Goal: Download file/media

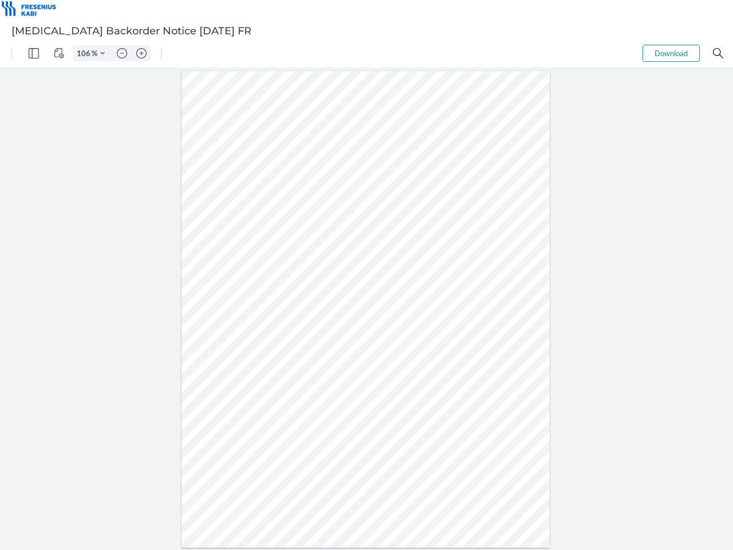
click at [34, 53] on img "Panel" at bounding box center [34, 53] width 10 height 10
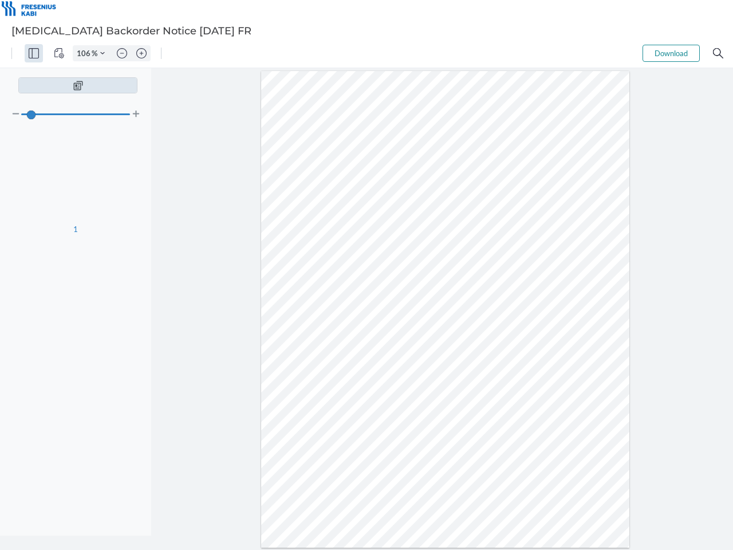
click at [59, 53] on img "View Controls" at bounding box center [59, 53] width 10 height 10
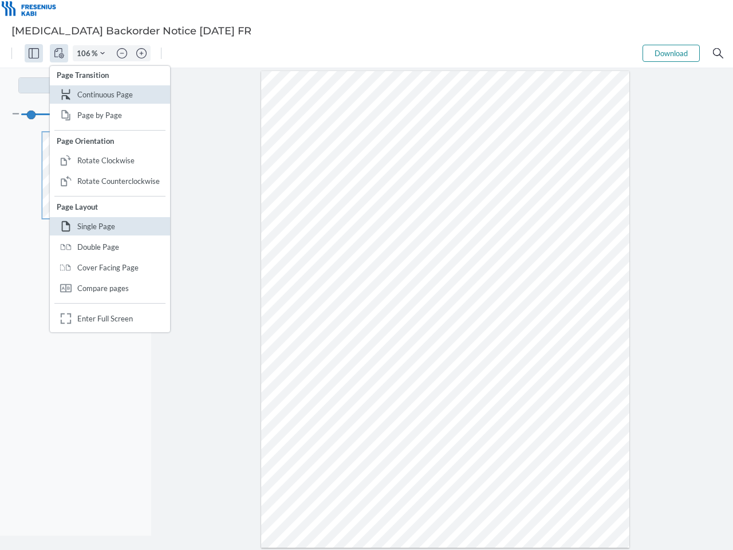
click at [85, 53] on input "106" at bounding box center [82, 53] width 18 height 10
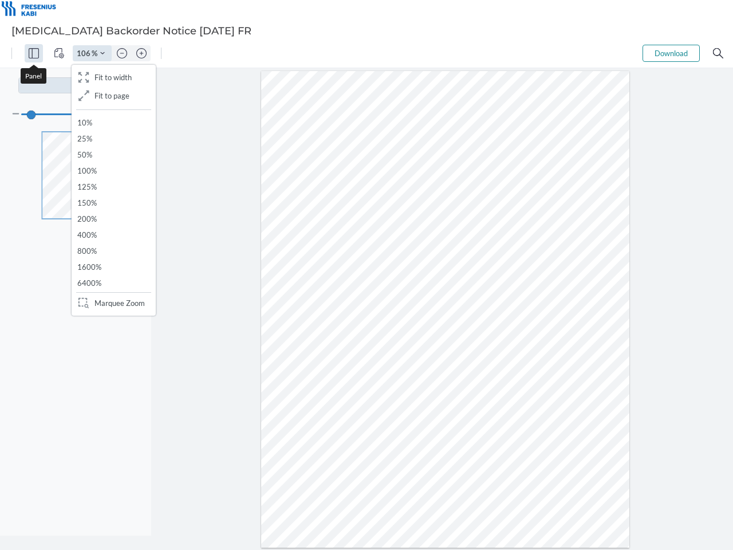
click at [103, 53] on img "Zoom Controls" at bounding box center [102, 53] width 5 height 5
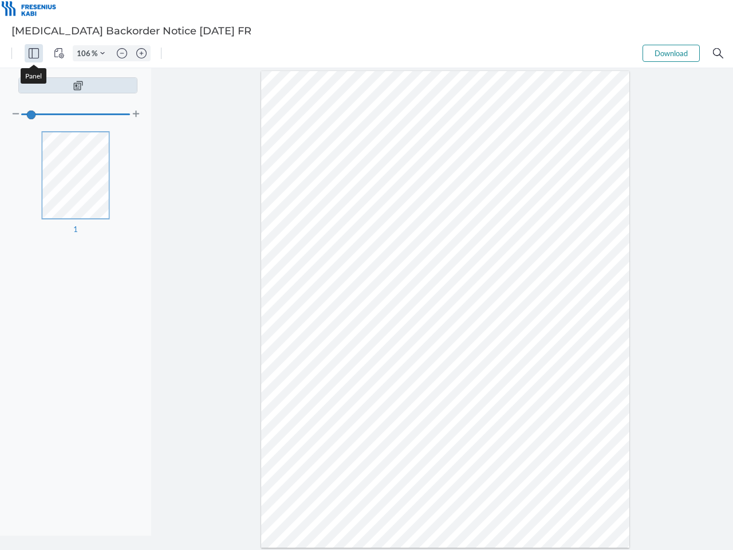
click at [122, 53] on img "Zoom out" at bounding box center [122, 53] width 10 height 10
click at [141, 53] on img "Zoom in" at bounding box center [141, 53] width 10 height 10
type input "106"
click at [671, 53] on button "Download" at bounding box center [671, 53] width 57 height 17
click at [718, 53] on img "Search" at bounding box center [718, 53] width 10 height 10
